Goal: Navigation & Orientation: Find specific page/section

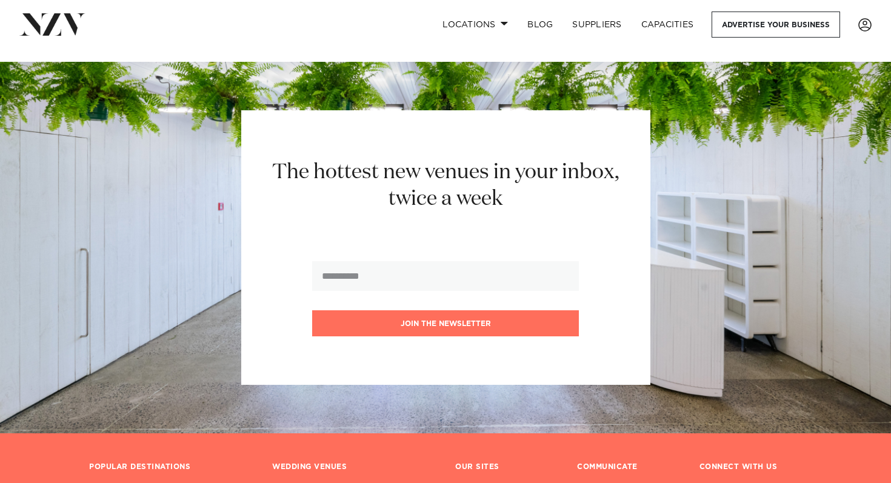
scroll to position [1793, 0]
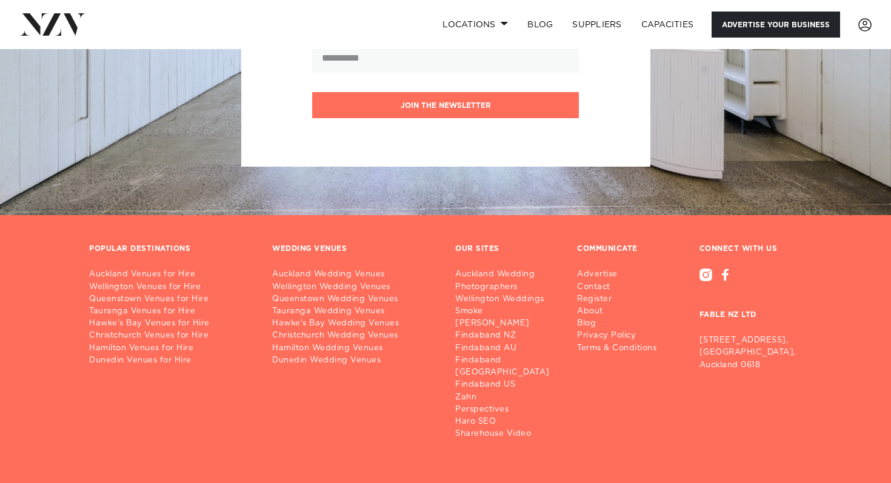
drag, startPoint x: 289, startPoint y: 215, endPoint x: 737, endPoint y: 17, distance: 489.6
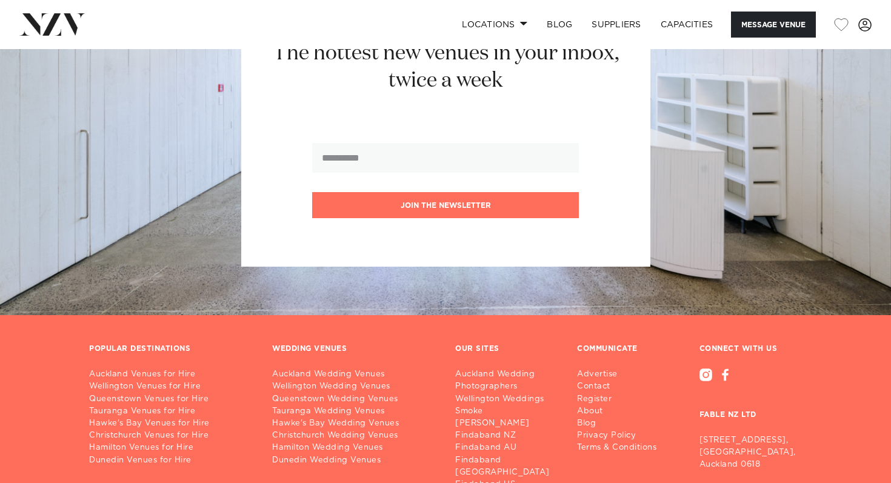
scroll to position [1526, 0]
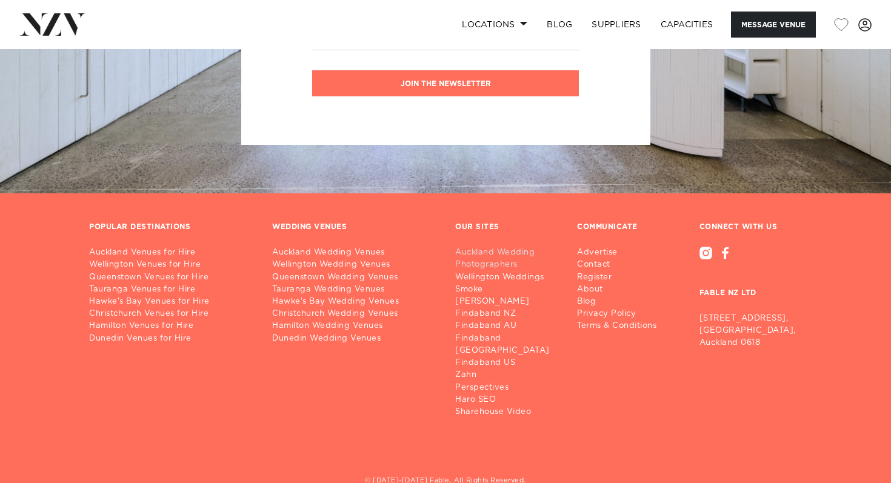
click at [482, 247] on link "Auckland Wedding Photographers" at bounding box center [507, 259] width 104 height 24
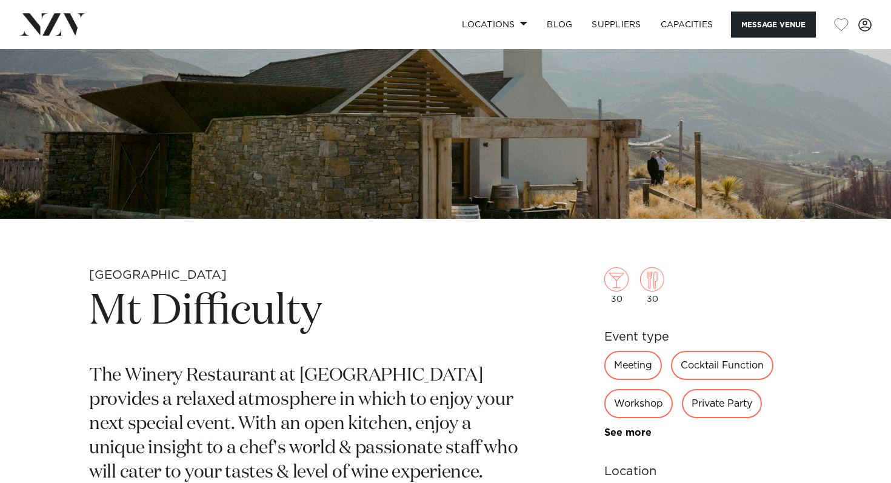
scroll to position [443, 0]
